Goal: Information Seeking & Learning: Learn about a topic

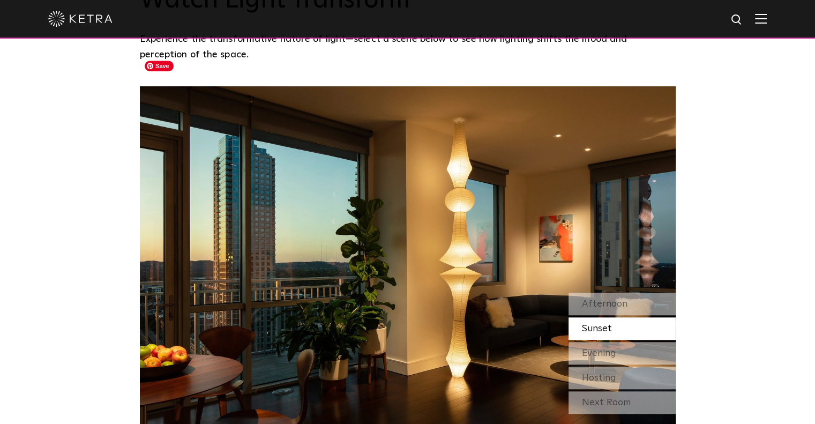
scroll to position [858, 0]
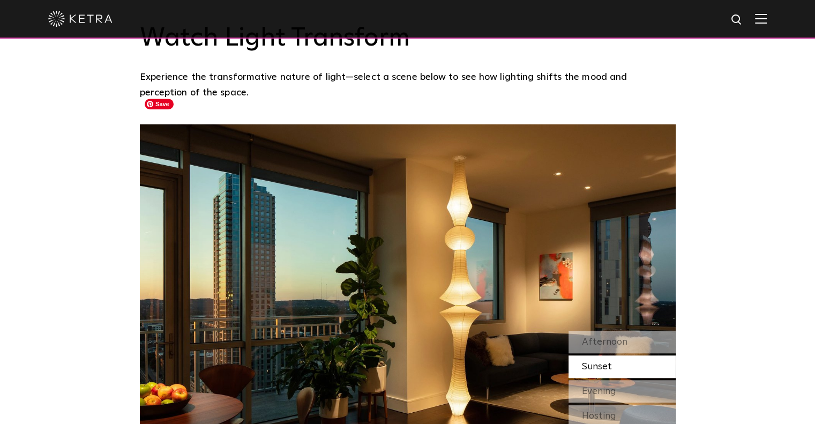
drag, startPoint x: 461, startPoint y: 160, endPoint x: 751, endPoint y: 251, distance: 304.5
click at [751, 252] on div "Watch Light Transform Experience the transformative nature of light—select a sc…" at bounding box center [407, 237] width 815 height 525
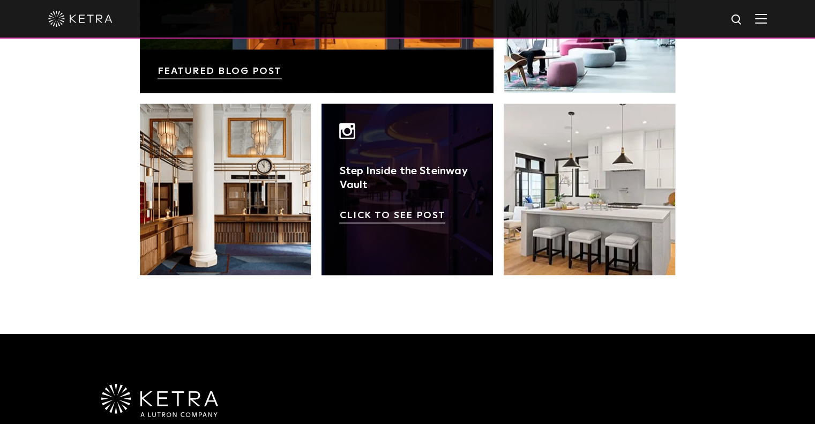
scroll to position [1983, 0]
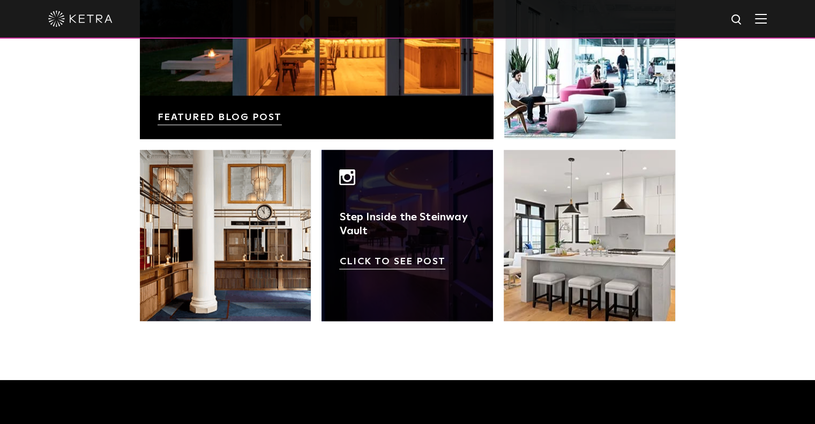
click at [413, 169] on link at bounding box center [408, 236] width 172 height 172
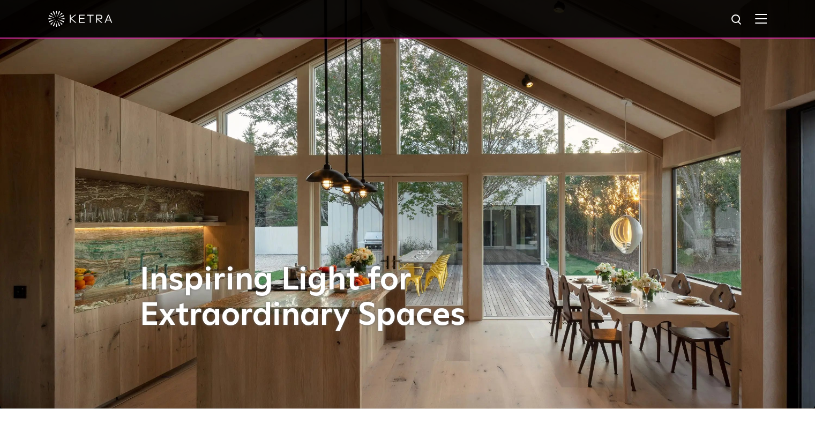
scroll to position [0, 0]
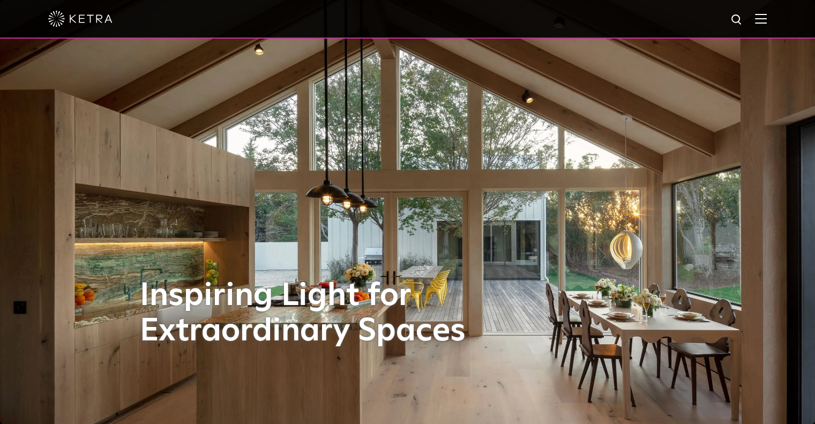
click at [764, 24] on img at bounding box center [761, 18] width 12 height 10
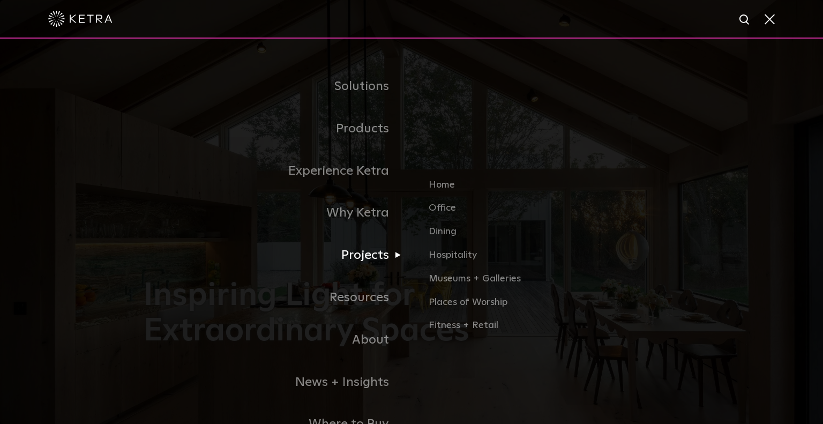
click at [361, 261] on link "Projects" at bounding box center [278, 255] width 268 height 42
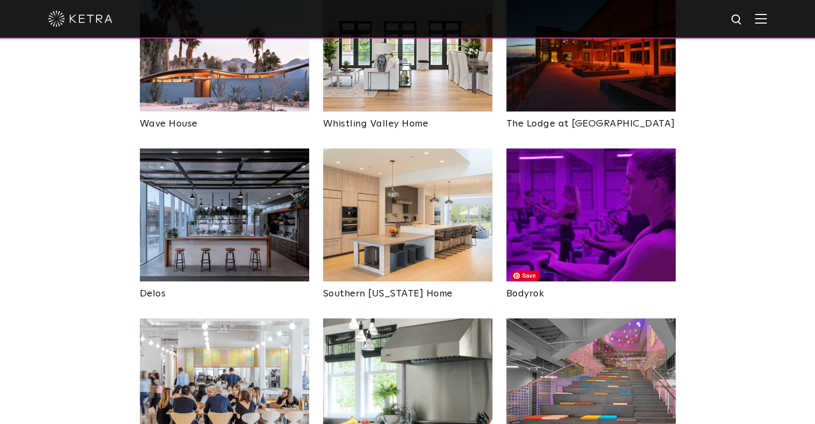
scroll to position [1554, 0]
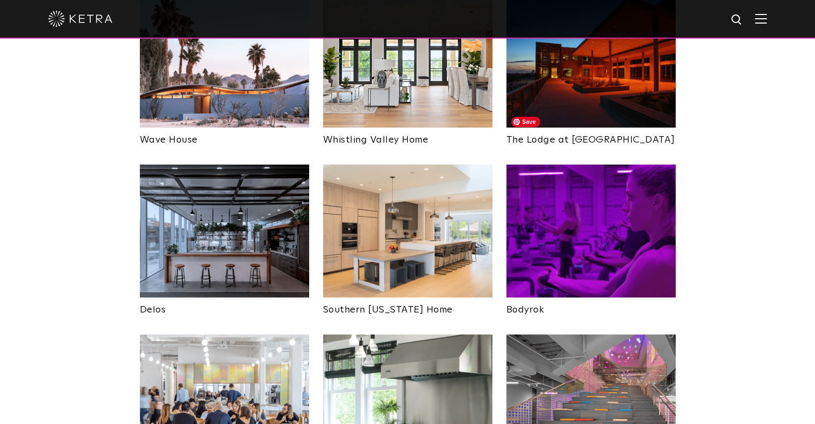
click at [606, 180] on img at bounding box center [590, 231] width 169 height 133
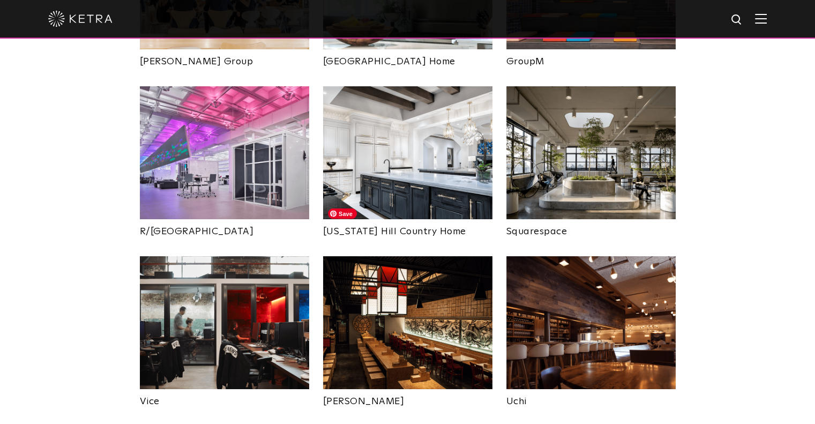
scroll to position [2037, 0]
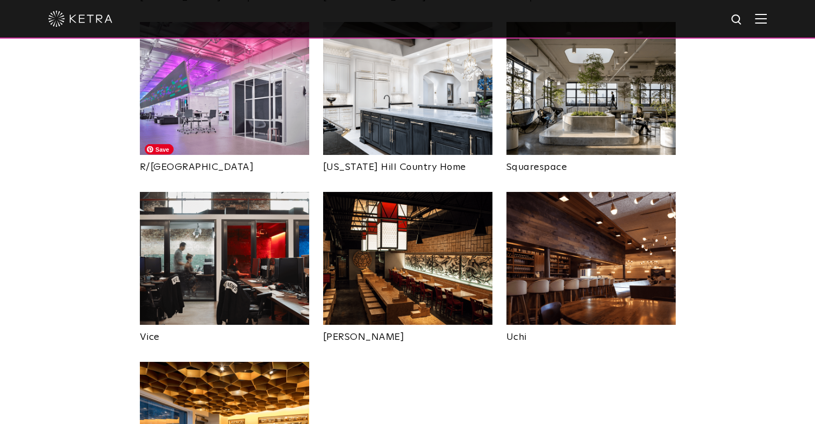
click at [272, 219] on img at bounding box center [224, 258] width 169 height 133
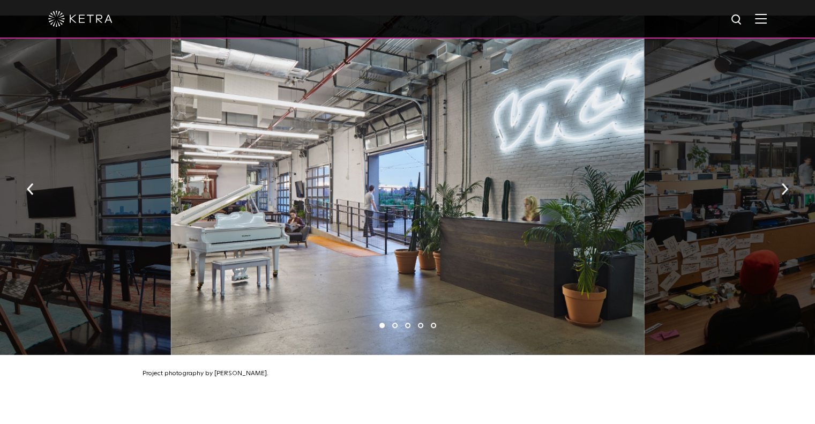
scroll to position [697, 0]
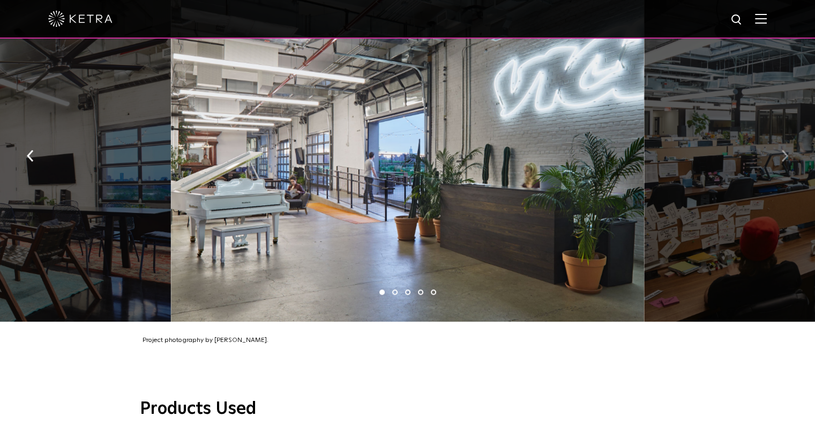
click at [786, 150] on img "button" at bounding box center [784, 156] width 7 height 12
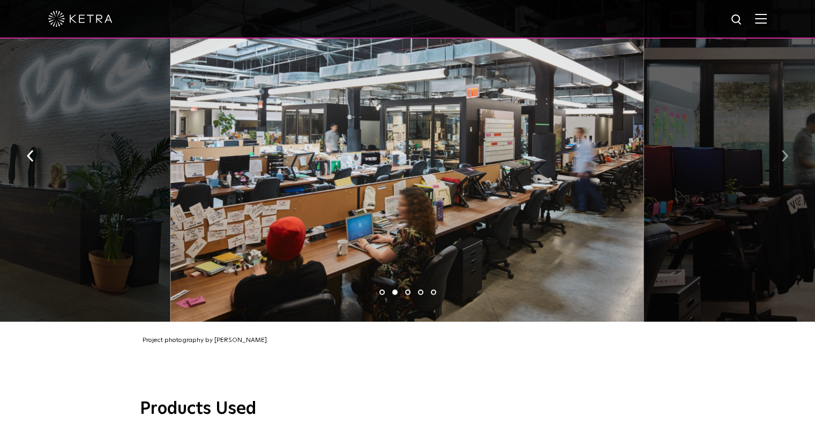
click at [786, 150] on img "button" at bounding box center [784, 156] width 7 height 12
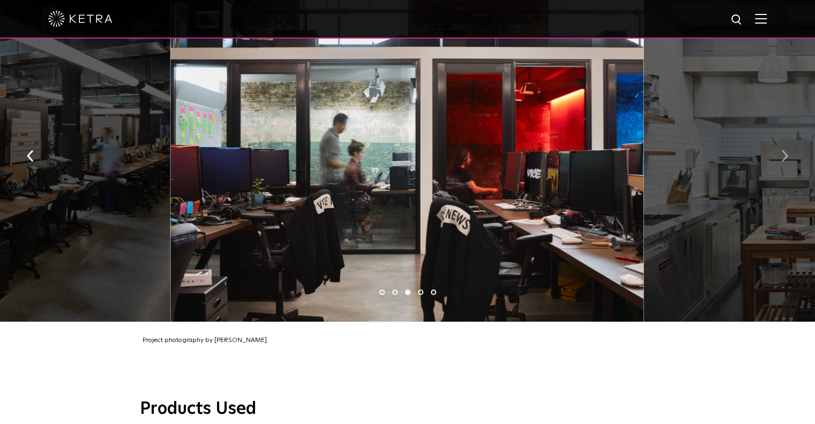
click at [788, 150] on img "button" at bounding box center [784, 156] width 7 height 12
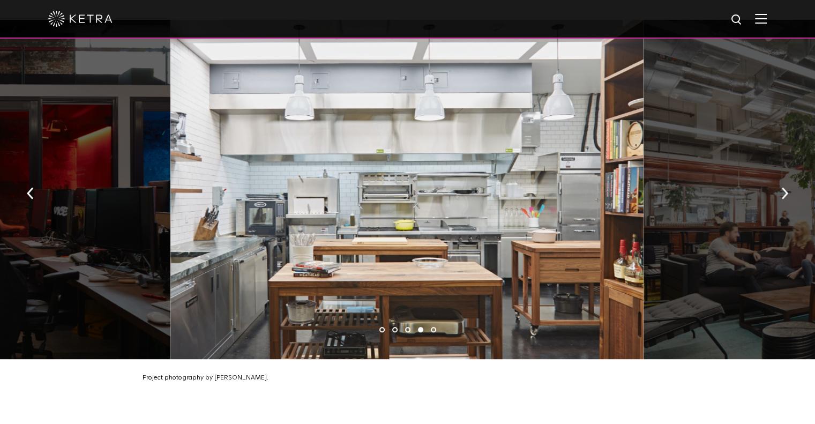
scroll to position [643, 0]
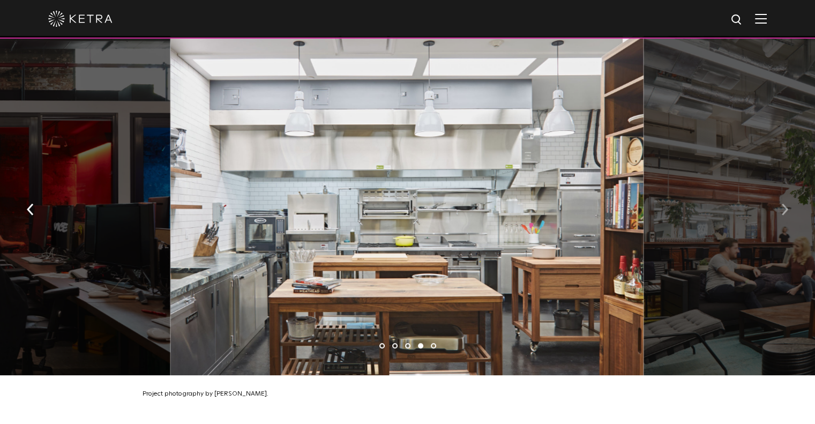
click at [780, 198] on button "button" at bounding box center [784, 208] width 23 height 37
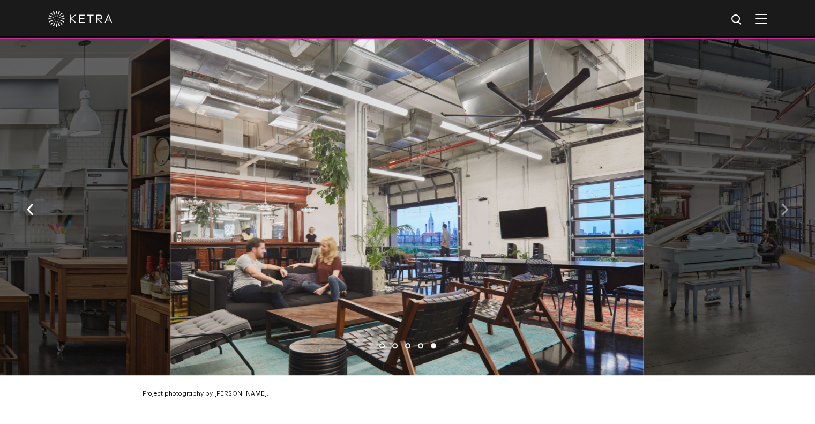
click at [785, 204] on img "button" at bounding box center [784, 209] width 7 height 12
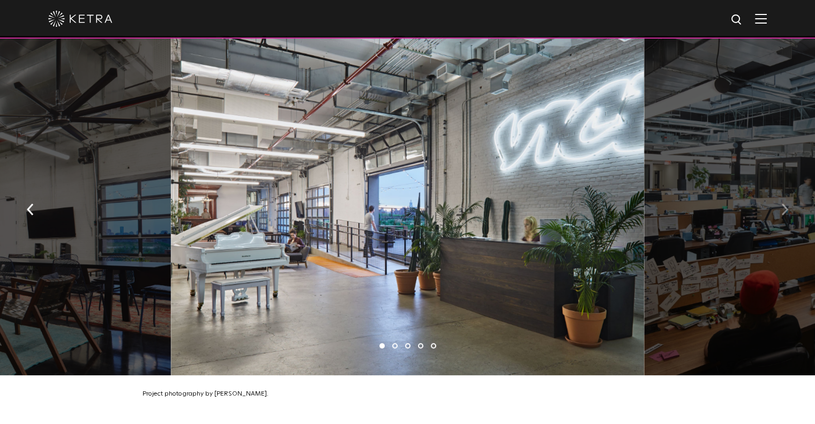
click at [785, 204] on img "button" at bounding box center [784, 209] width 7 height 12
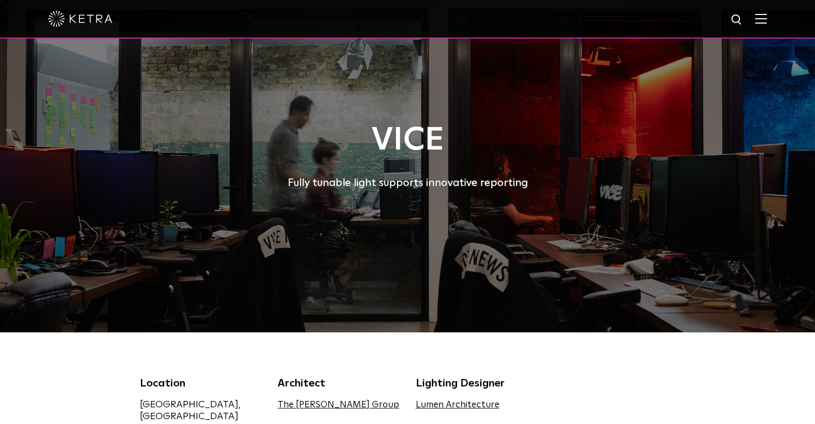
scroll to position [0, 0]
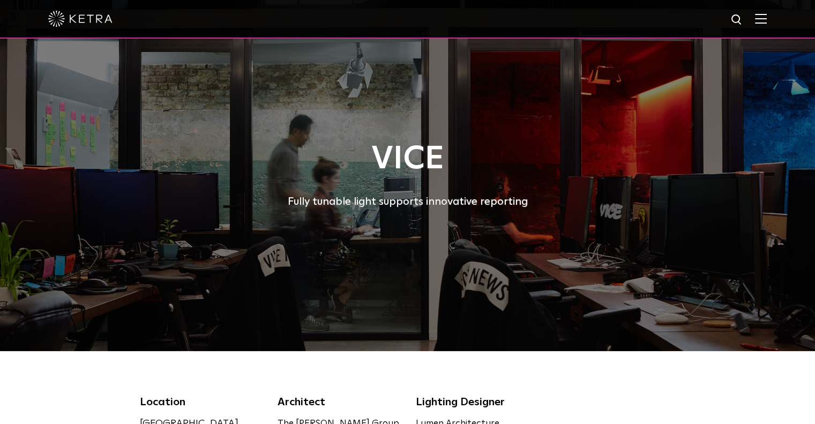
click at [780, 16] on div at bounding box center [407, 19] width 815 height 39
click at [767, 20] on img at bounding box center [761, 18] width 12 height 10
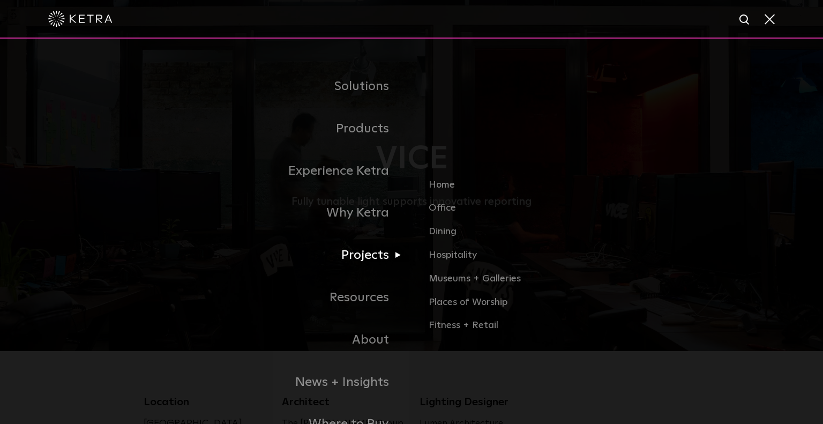
click at [356, 261] on link "Projects" at bounding box center [278, 255] width 268 height 42
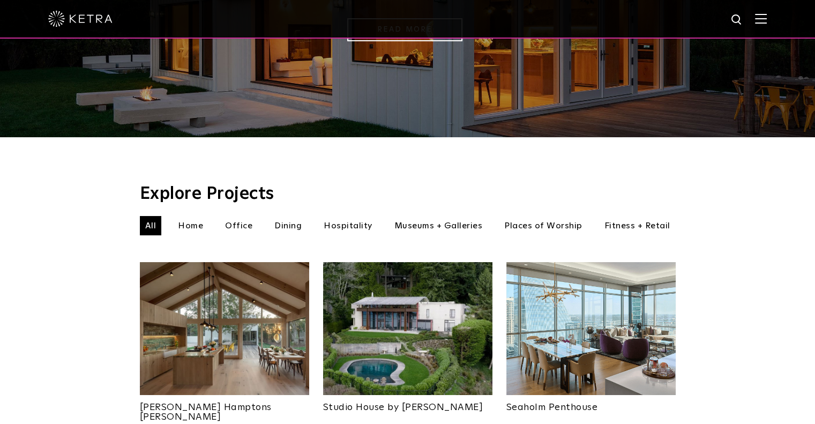
scroll to position [268, 0]
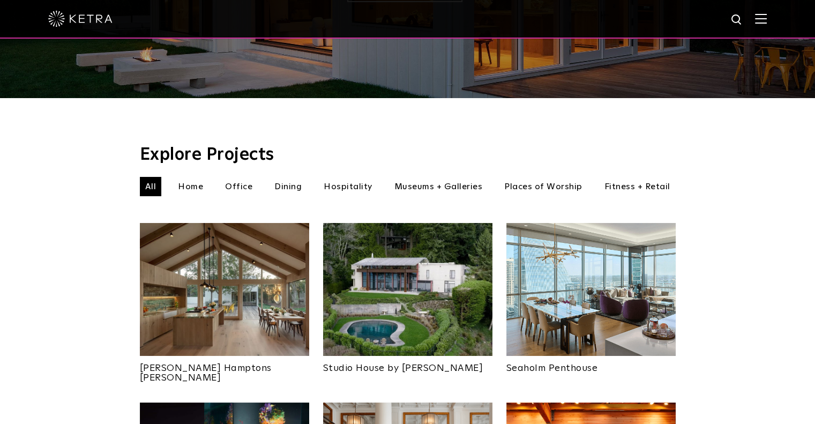
click at [636, 177] on li "Fitness + Retail" at bounding box center [637, 186] width 77 height 19
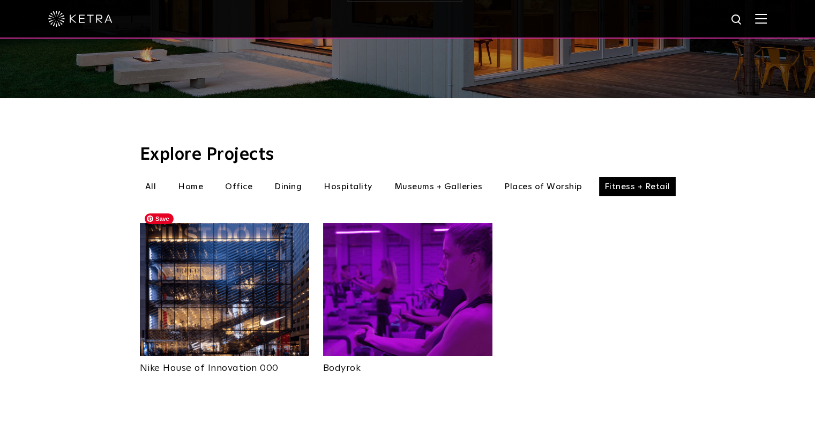
click at [262, 277] on img at bounding box center [224, 289] width 169 height 133
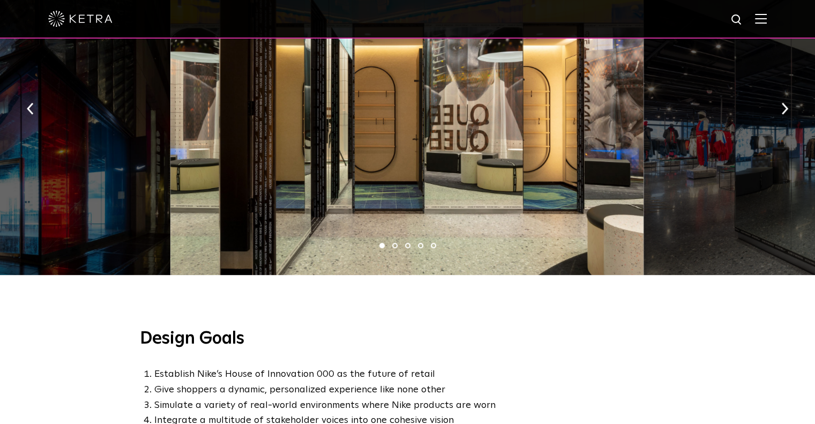
scroll to position [536, 0]
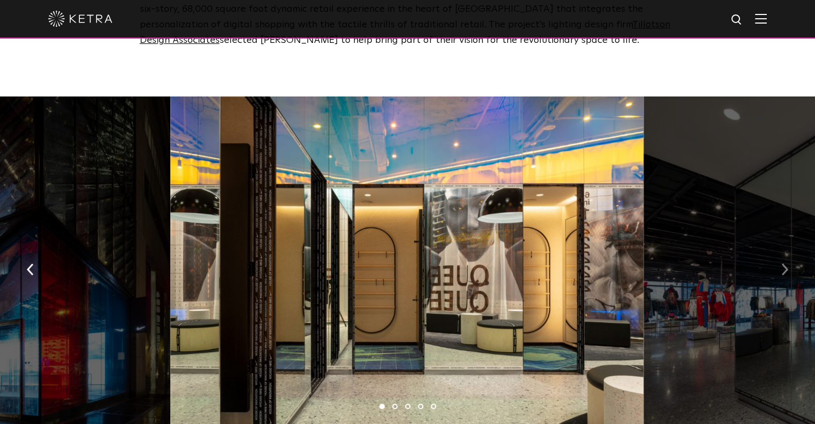
click at [786, 256] on button "button" at bounding box center [784, 268] width 23 height 37
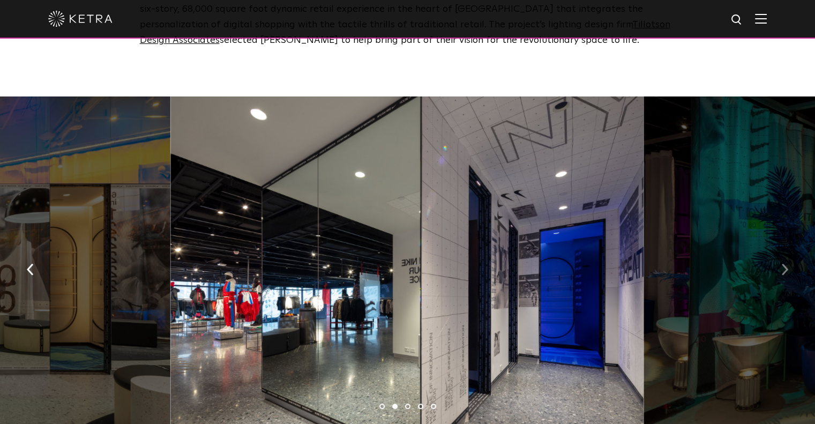
click at [783, 264] on img "button" at bounding box center [784, 270] width 7 height 12
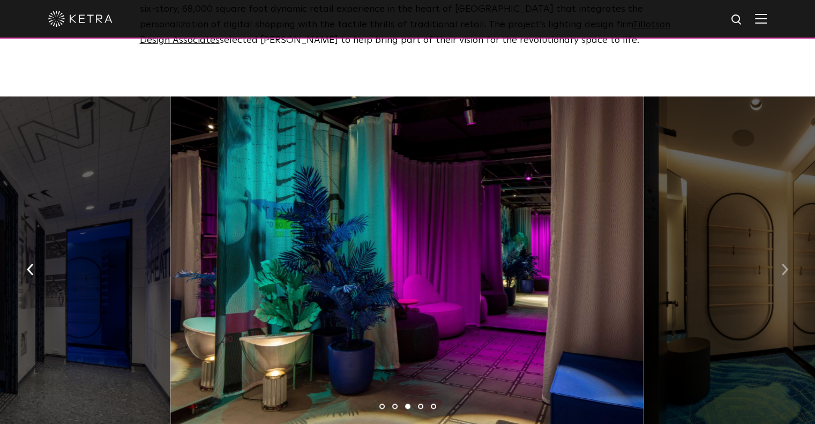
drag, startPoint x: 793, startPoint y: 273, endPoint x: 786, endPoint y: 268, distance: 8.8
click at [788, 271] on button "button" at bounding box center [784, 268] width 23 height 37
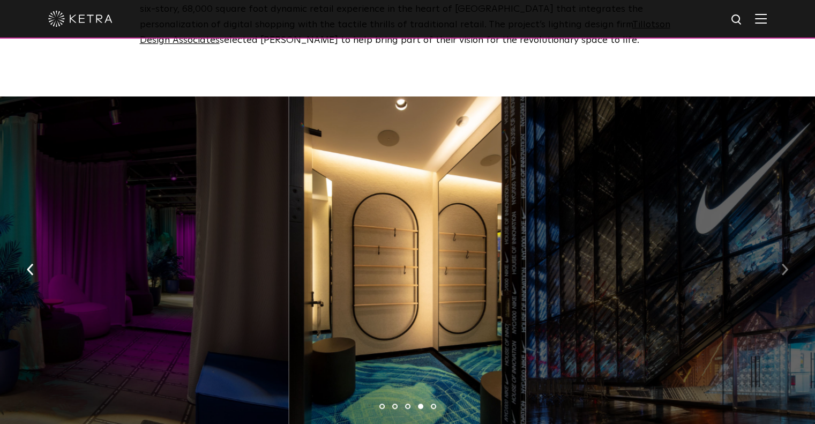
click at [788, 267] on img "button" at bounding box center [784, 270] width 7 height 12
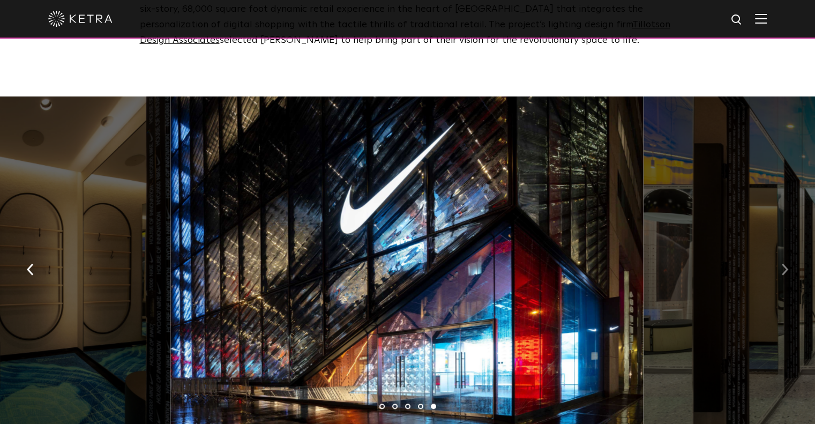
click at [788, 267] on img "button" at bounding box center [784, 270] width 7 height 12
click at [787, 265] on img "button" at bounding box center [784, 270] width 7 height 12
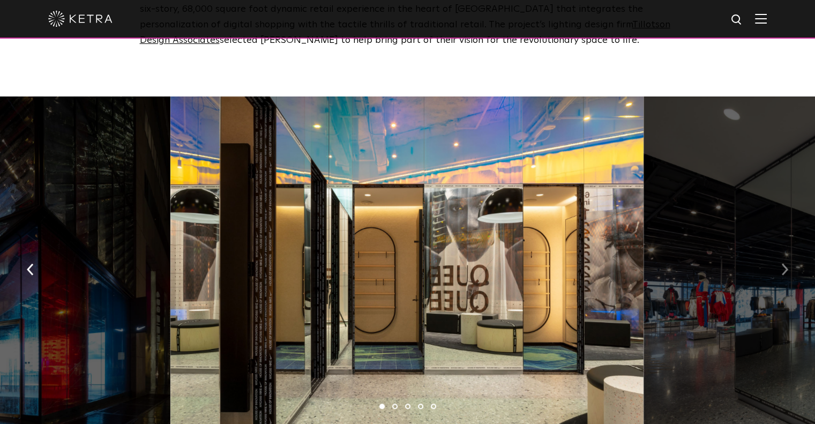
click at [785, 264] on img "button" at bounding box center [784, 270] width 7 height 12
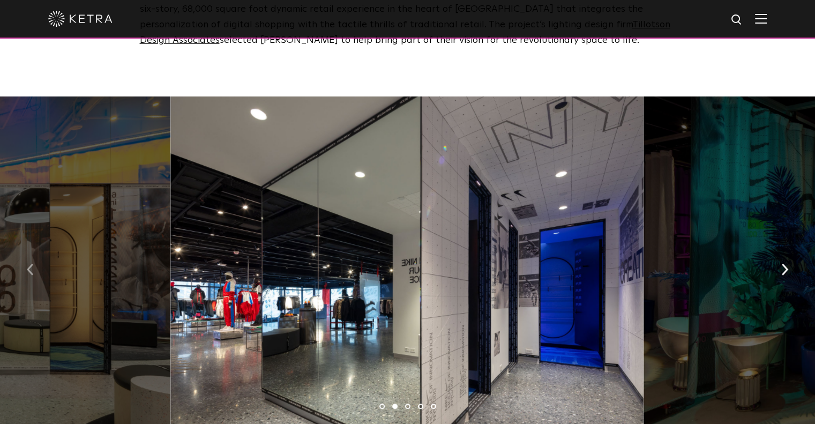
click at [38, 265] on button "button" at bounding box center [30, 268] width 23 height 37
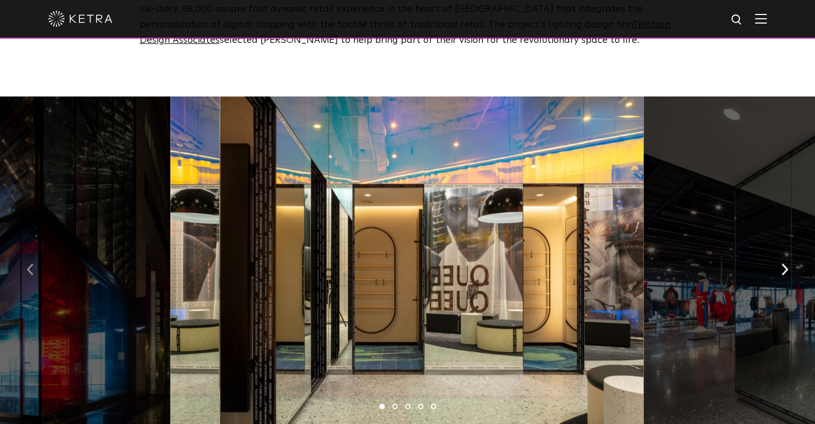
click at [35, 265] on button "button" at bounding box center [30, 268] width 23 height 37
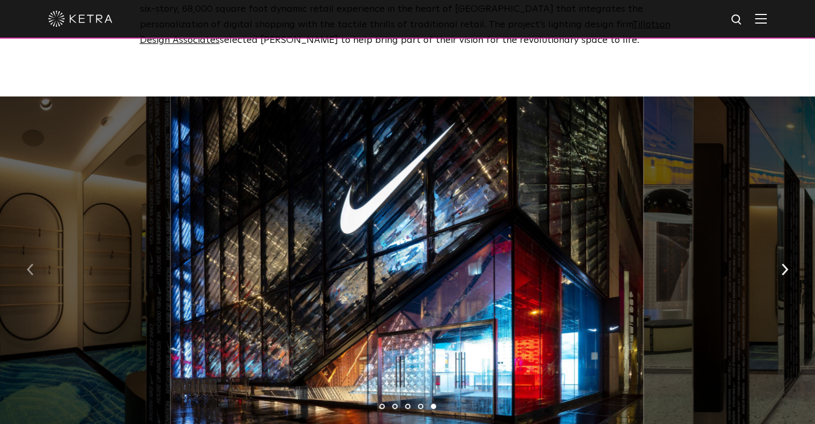
click at [35, 265] on button "button" at bounding box center [30, 268] width 23 height 37
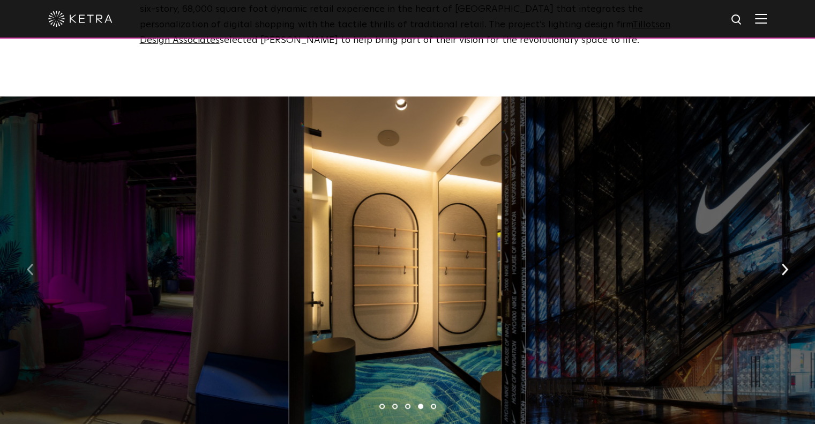
click at [35, 265] on button "button" at bounding box center [30, 268] width 23 height 37
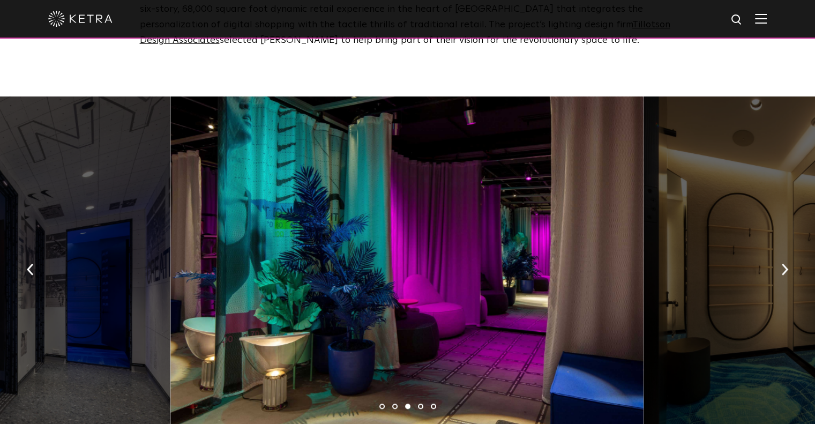
click at [767, 21] on img at bounding box center [761, 18] width 12 height 10
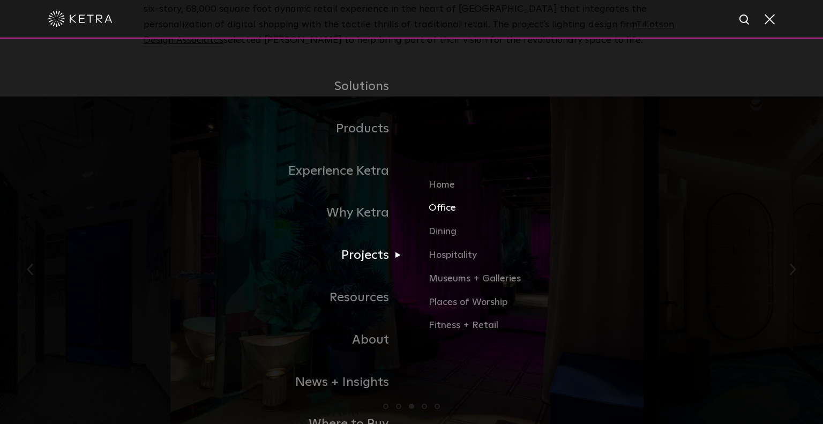
click at [446, 215] on link "Office" at bounding box center [554, 213] width 251 height 24
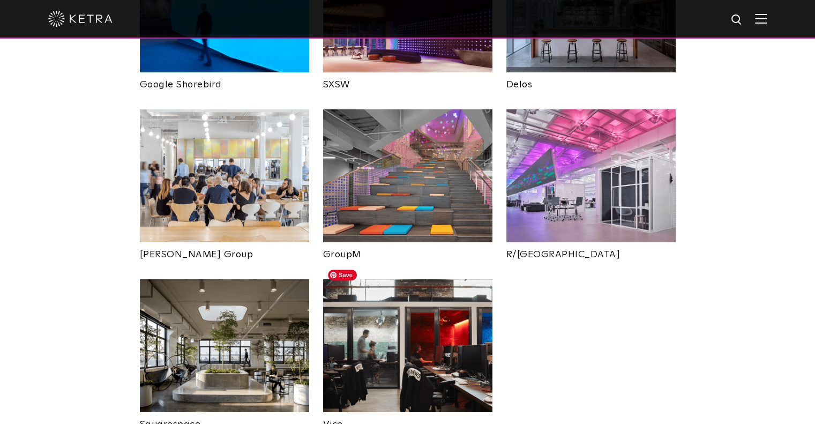
scroll to position [643, 0]
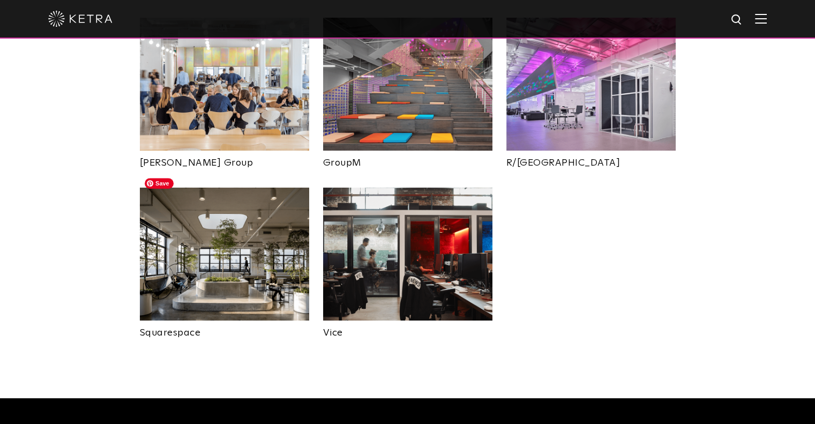
click at [242, 285] on img at bounding box center [224, 254] width 169 height 133
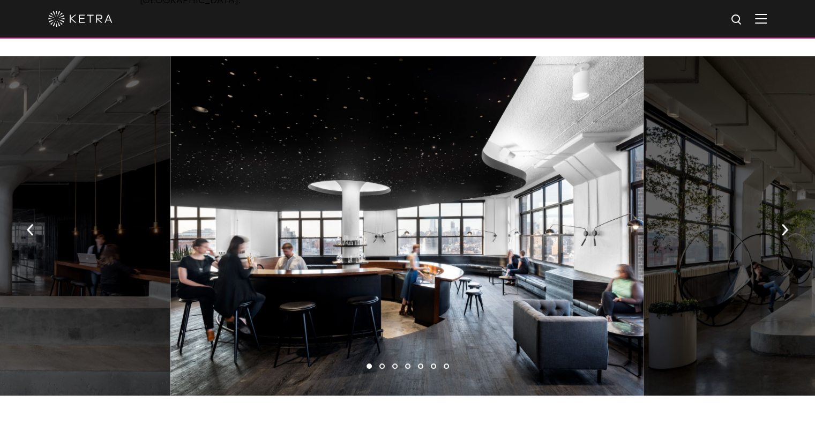
scroll to position [590, 0]
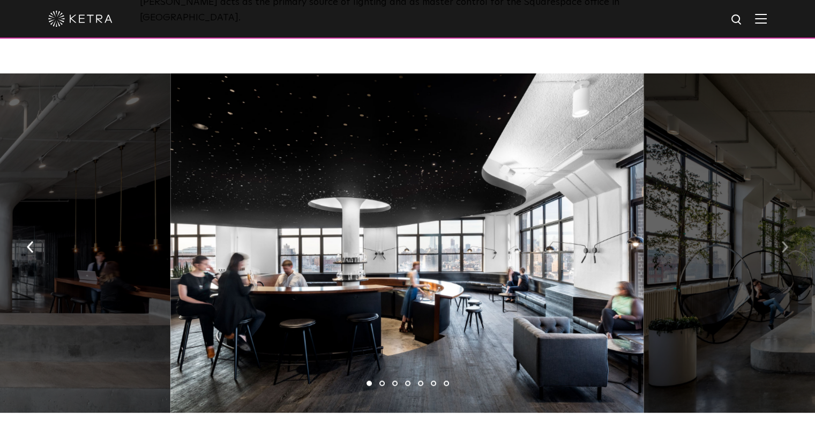
click at [787, 241] on img "button" at bounding box center [784, 247] width 7 height 12
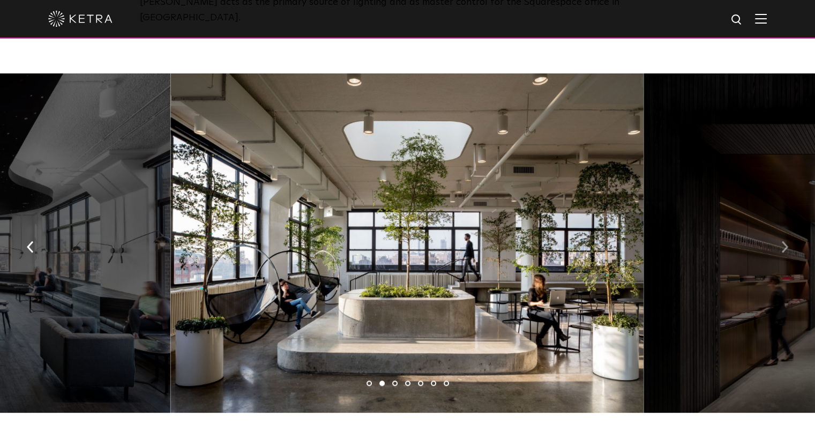
click at [788, 241] on img "button" at bounding box center [784, 247] width 7 height 12
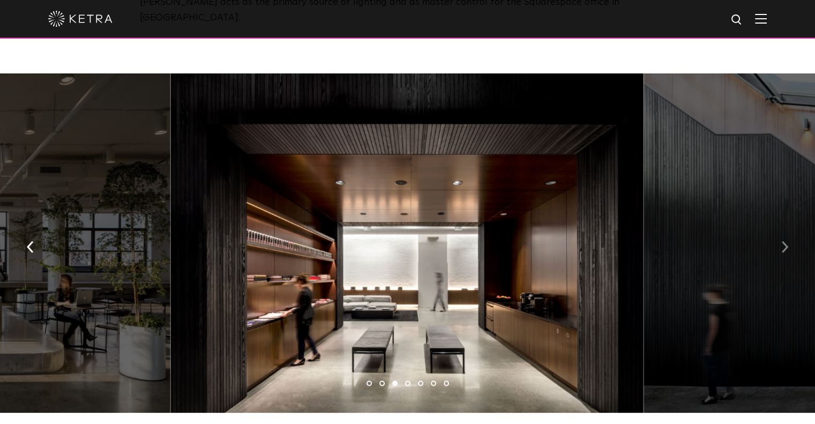
click at [788, 241] on img "button" at bounding box center [784, 247] width 7 height 12
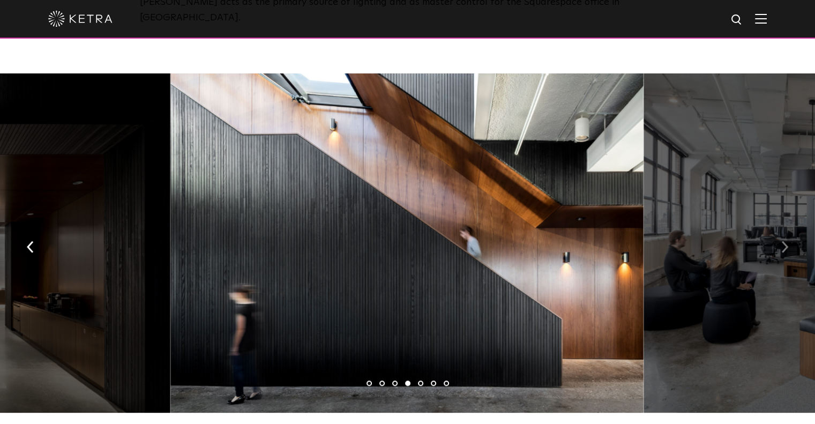
click at [788, 241] on img "button" at bounding box center [784, 247] width 7 height 12
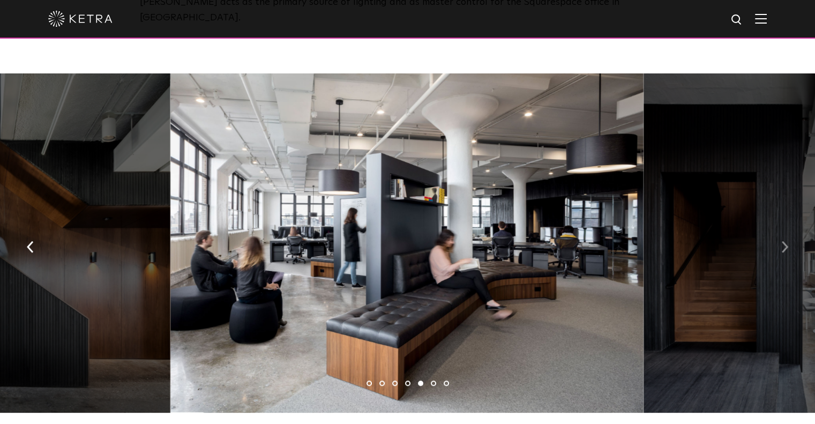
click at [787, 241] on img "button" at bounding box center [784, 247] width 7 height 12
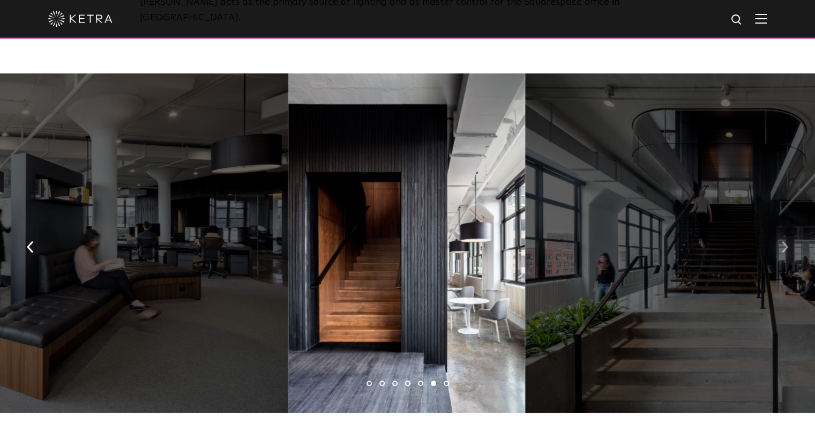
click at [787, 241] on img "button" at bounding box center [784, 247] width 7 height 12
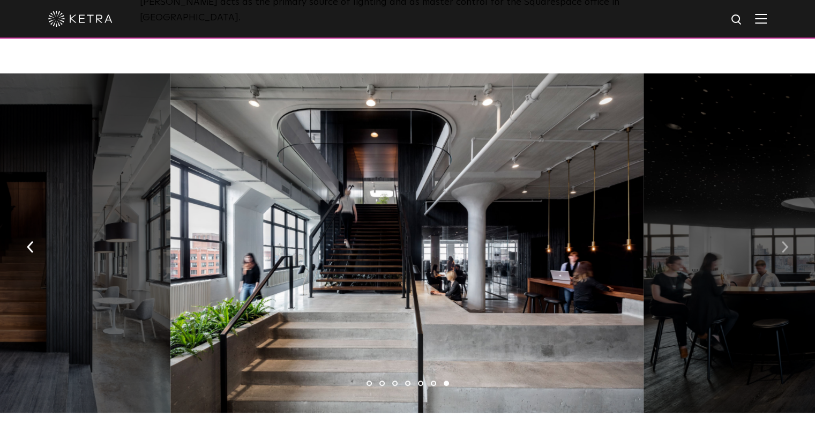
click at [789, 227] on button "button" at bounding box center [784, 245] width 23 height 37
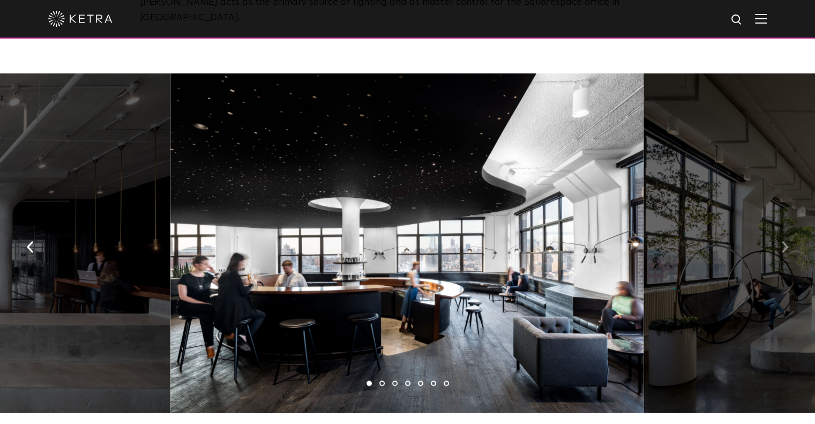
click at [780, 227] on button "button" at bounding box center [784, 245] width 23 height 37
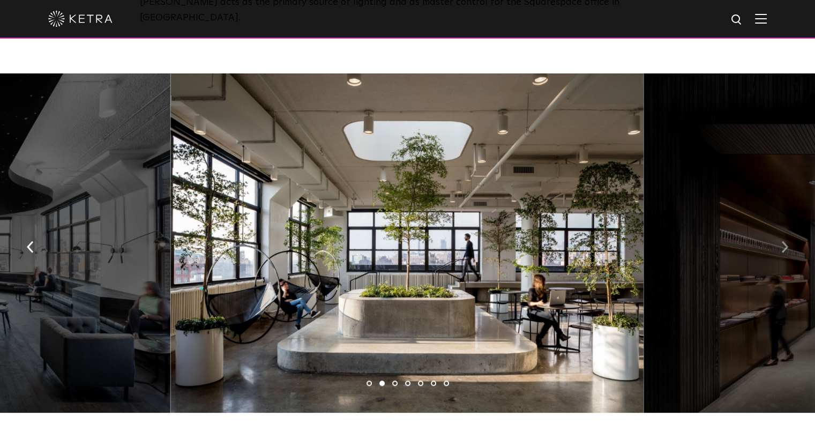
click at [785, 241] on img "button" at bounding box center [784, 247] width 7 height 12
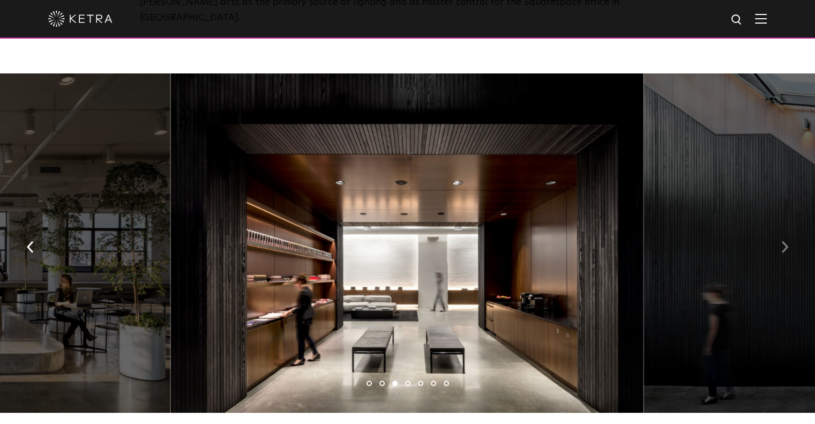
click at [773, 225] on div "1 2 3 4 5 6 7" at bounding box center [407, 245] width 815 height 345
click at [783, 241] on img "button" at bounding box center [784, 247] width 7 height 12
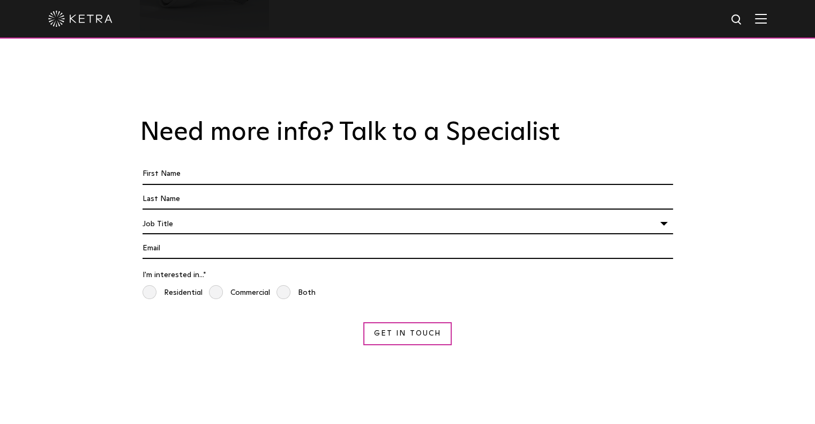
scroll to position [1822, 0]
